Goal: Check status: Check status

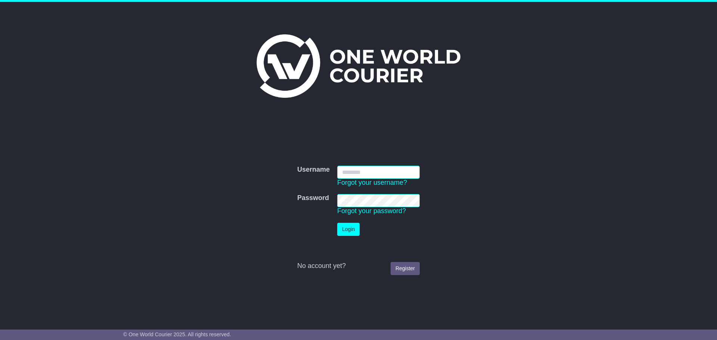
type input "**********"
click at [355, 231] on button "Login" at bounding box center [348, 229] width 22 height 13
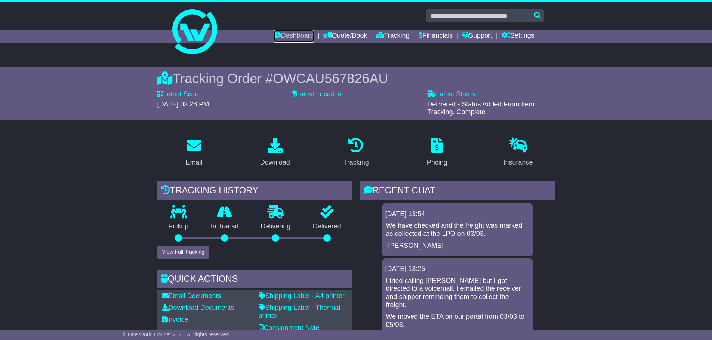
click at [283, 38] on link "Dashboard" at bounding box center [294, 36] width 40 height 13
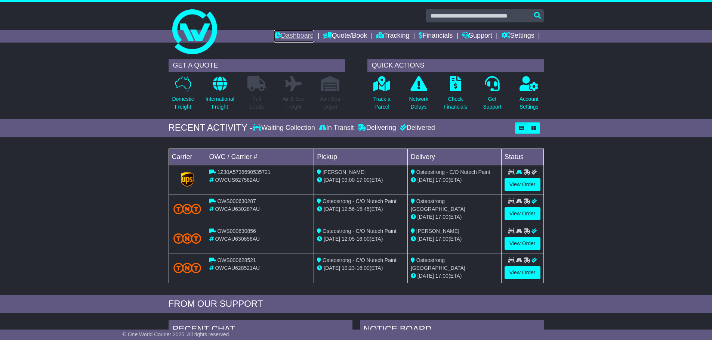
click at [286, 34] on link "Dashboard" at bounding box center [294, 36] width 40 height 13
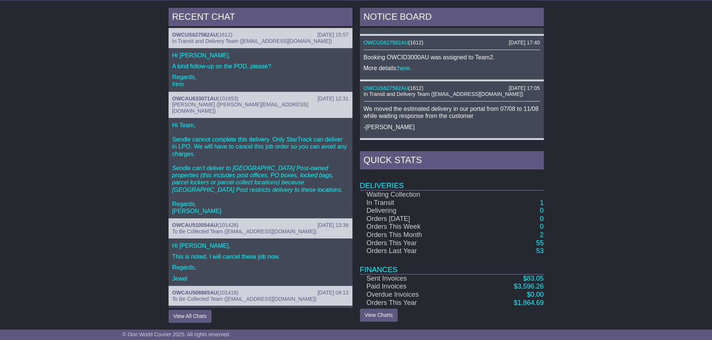
scroll to position [224, 0]
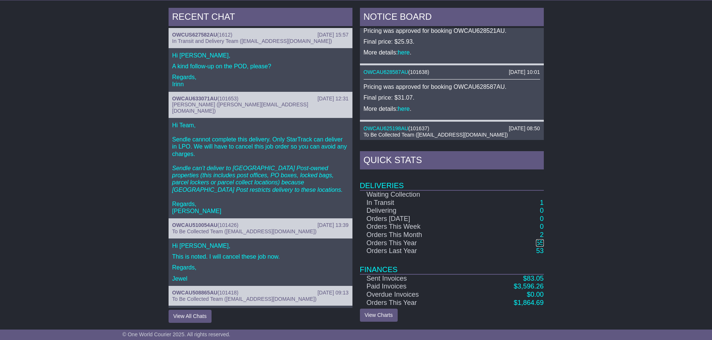
click at [538, 240] on link "55" at bounding box center [539, 242] width 7 height 7
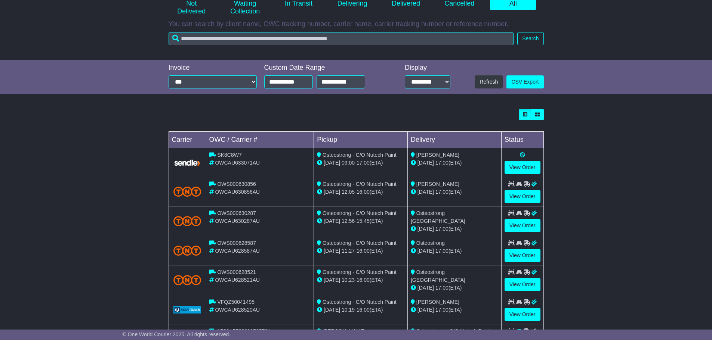
scroll to position [187, 0]
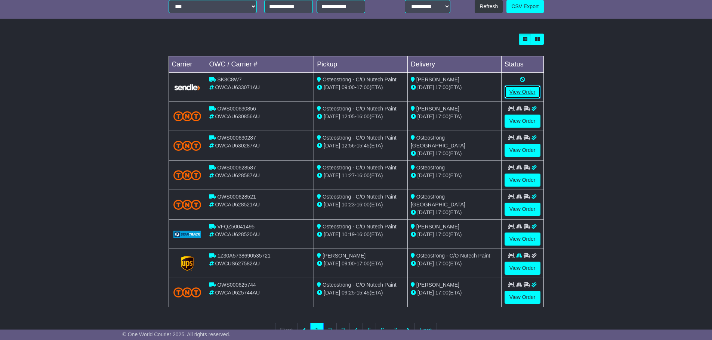
click at [518, 91] on link "View Order" at bounding box center [522, 92] width 36 height 13
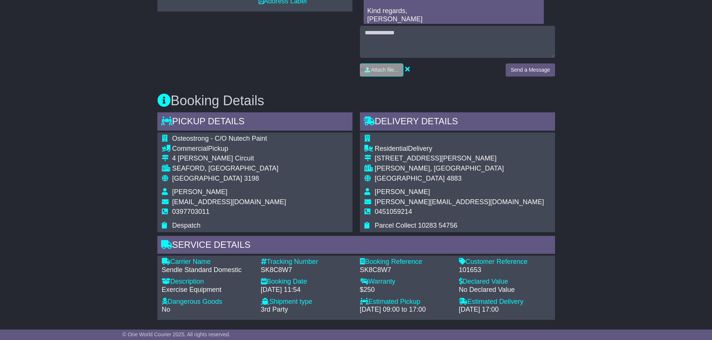
scroll to position [336, 0]
